Goal: Book appointment/travel/reservation

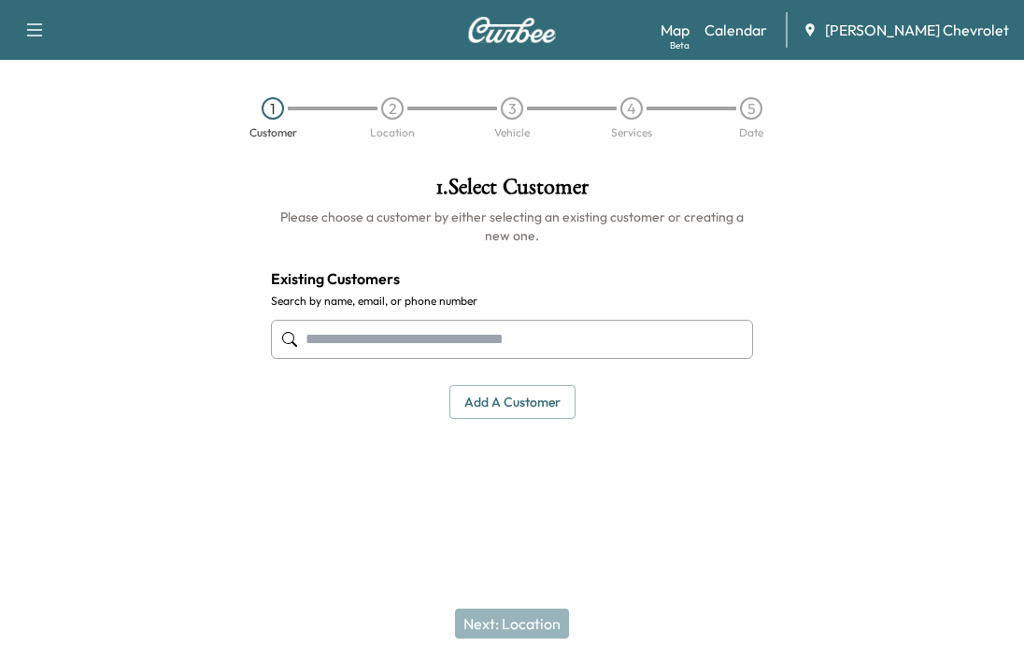
drag, startPoint x: 756, startPoint y: 47, endPoint x: 754, endPoint y: 37, distance: 9.5
click at [754, 45] on div "Map Beta Calendar [PERSON_NAME] Chevrolet" at bounding box center [835, 30] width 349 height 36
click at [755, 29] on link "Calendar" at bounding box center [736, 30] width 63 height 22
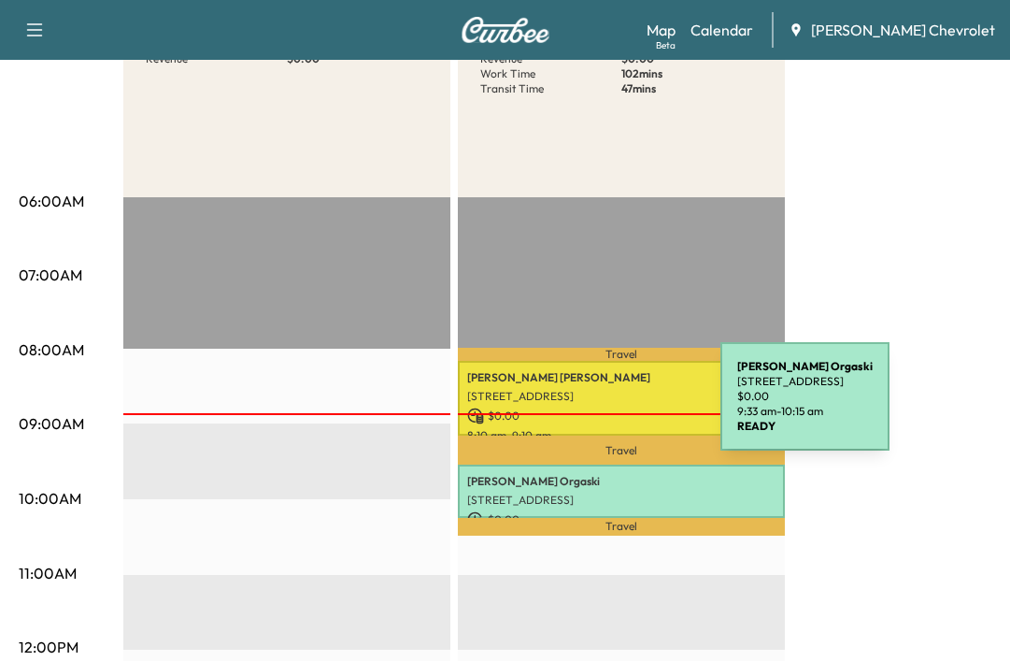
scroll to position [374, 0]
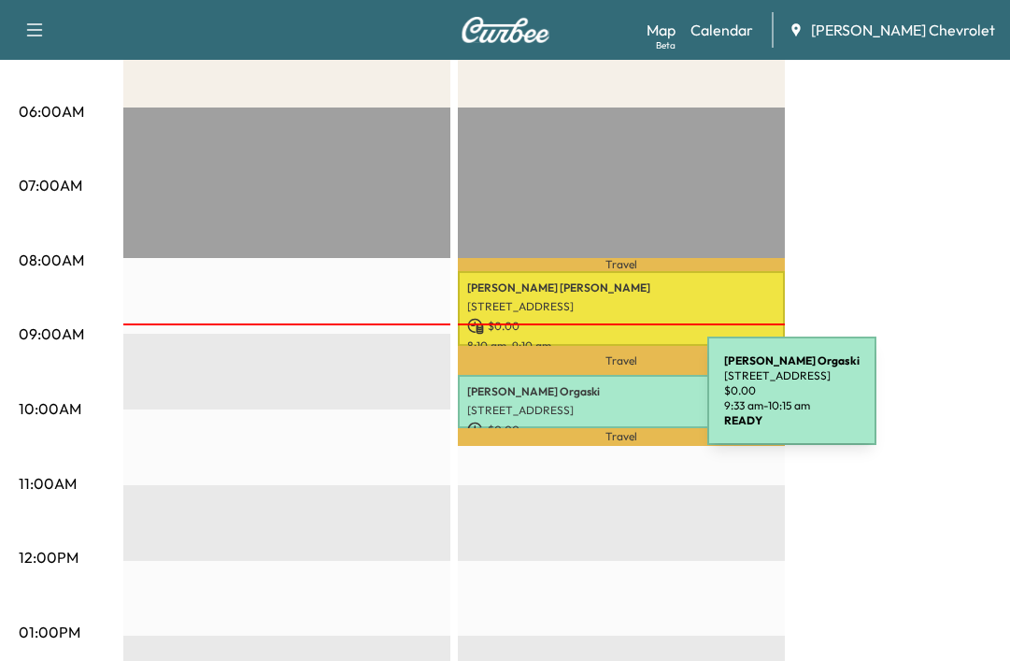
click at [567, 403] on p "[STREET_ADDRESS]" at bounding box center [621, 410] width 308 height 15
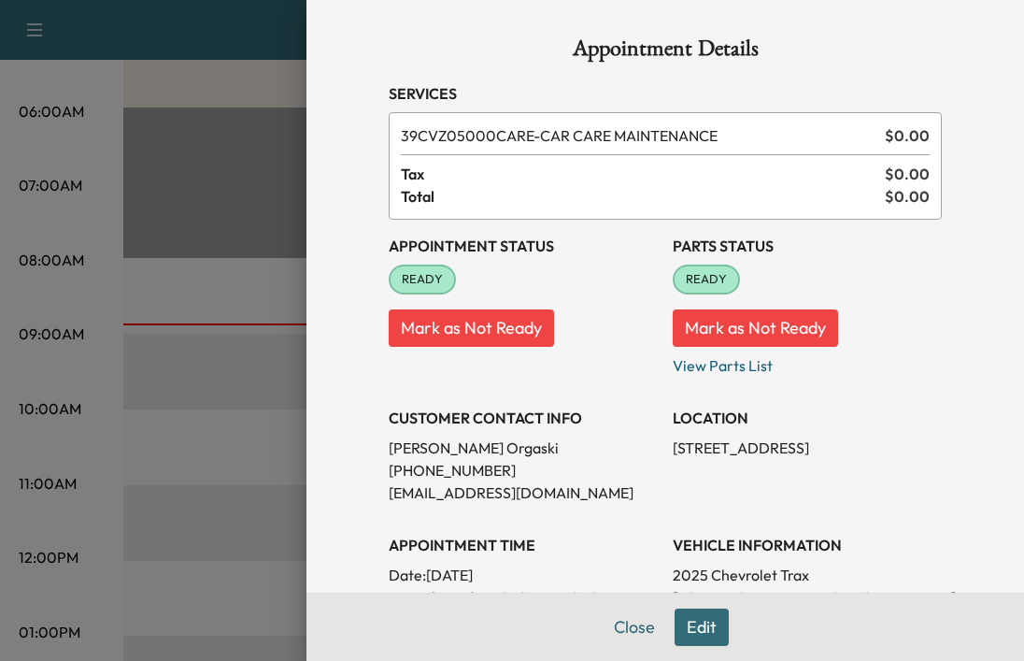
click at [605, 638] on button "Close" at bounding box center [634, 626] width 65 height 37
